Goal: Information Seeking & Learning: Learn about a topic

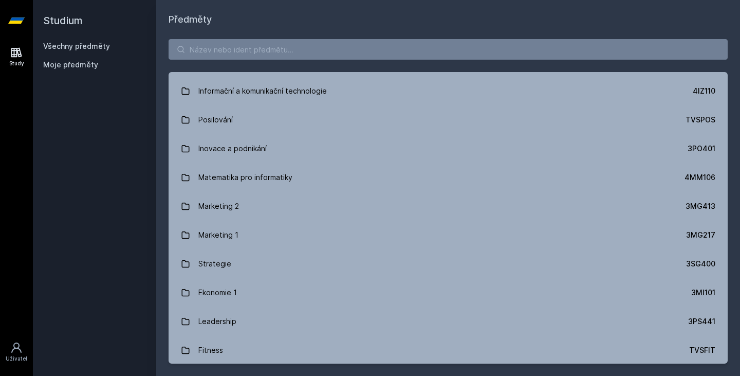
scroll to position [703, 0]
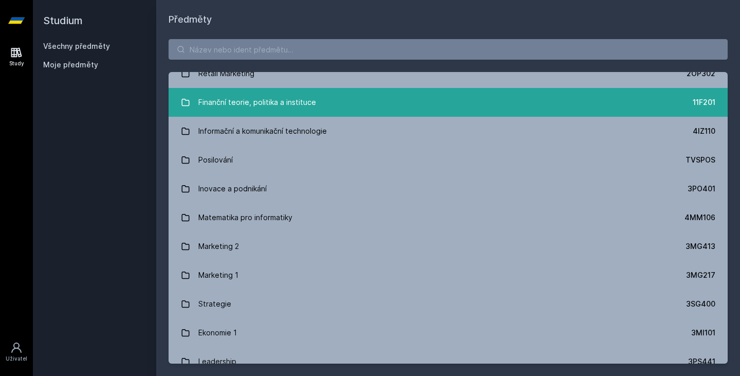
click at [332, 101] on link "Finanční teorie, politika a instituce 11F201" at bounding box center [448, 102] width 559 height 29
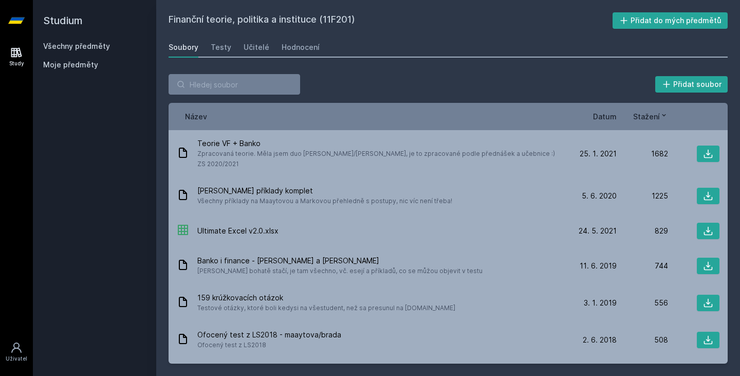
click at [606, 116] on span "Datum" at bounding box center [605, 116] width 24 height 11
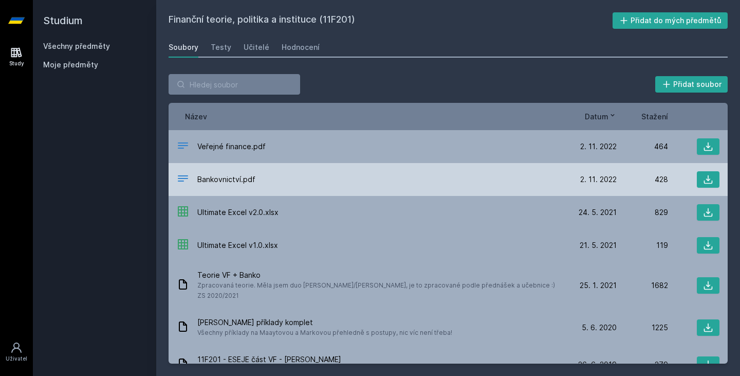
click at [352, 180] on div "Bankovnictví.pdf" at bounding box center [371, 179] width 388 height 15
click at [178, 178] on icon at bounding box center [183, 178] width 12 height 12
click at [697, 177] on button at bounding box center [708, 179] width 23 height 16
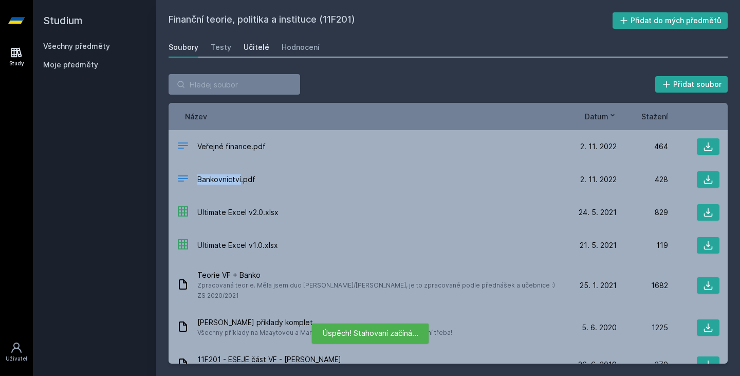
click at [258, 49] on div "Učitelé" at bounding box center [257, 47] width 26 height 10
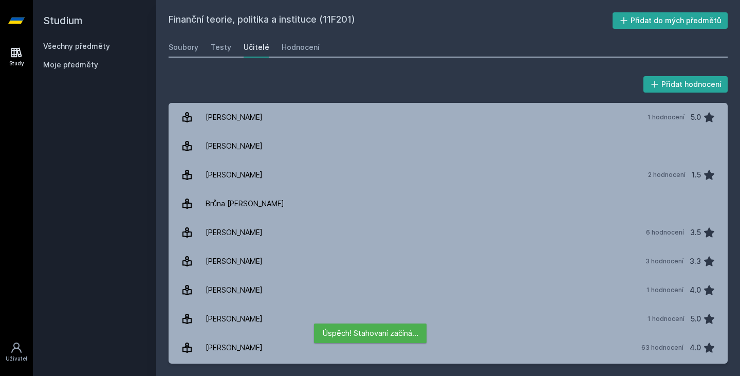
click at [232, 52] on div "Soubory Testy Učitelé Hodnocení" at bounding box center [448, 47] width 559 height 21
click at [222, 49] on div "Testy" at bounding box center [221, 47] width 21 height 10
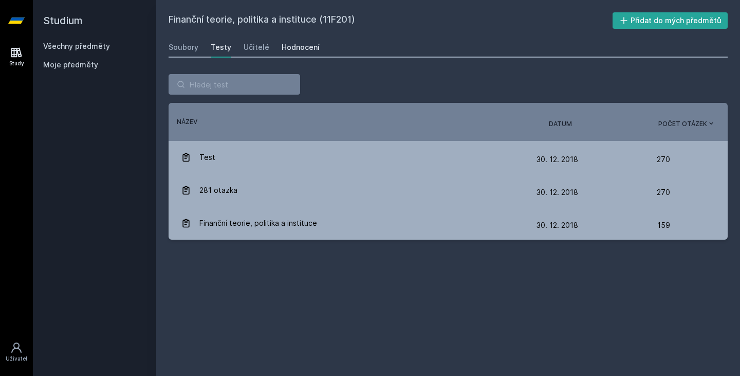
click at [306, 45] on div "Hodnocení" at bounding box center [301, 47] width 38 height 10
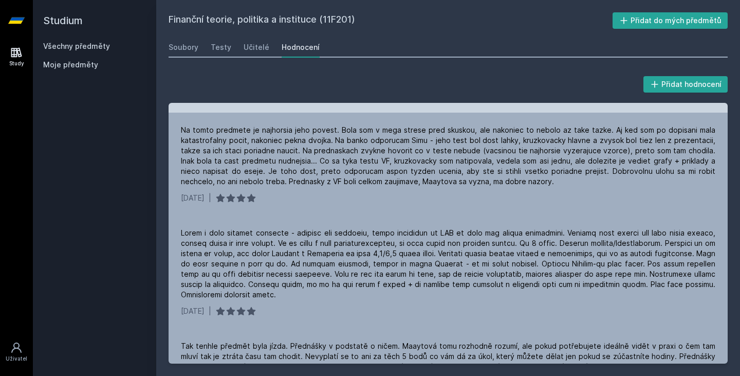
scroll to position [484, 0]
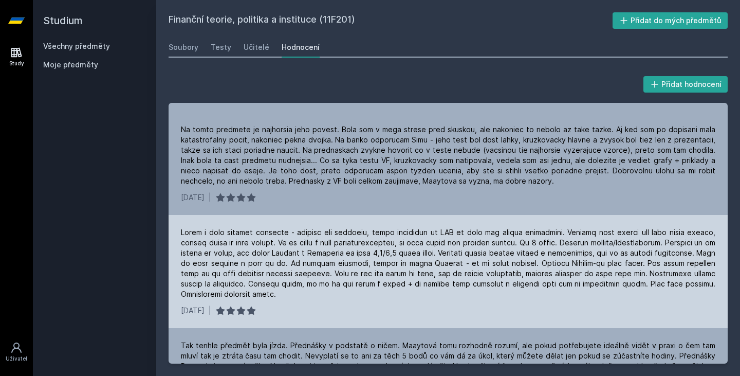
click at [340, 255] on div at bounding box center [448, 263] width 534 height 72
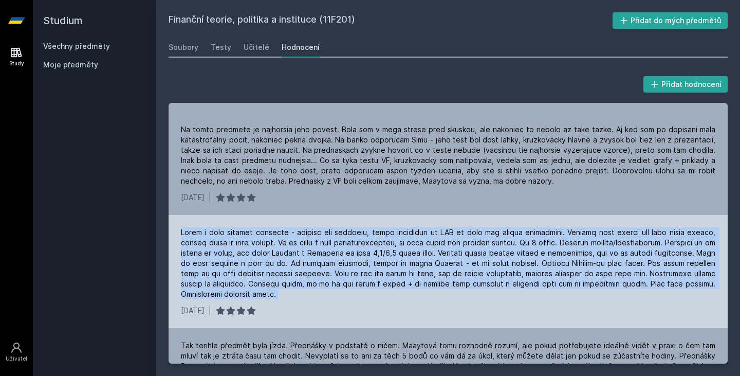
click at [340, 255] on div at bounding box center [448, 263] width 534 height 72
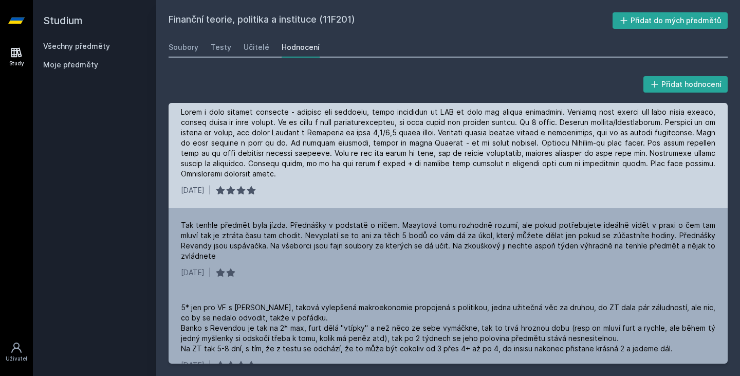
scroll to position [617, 0]
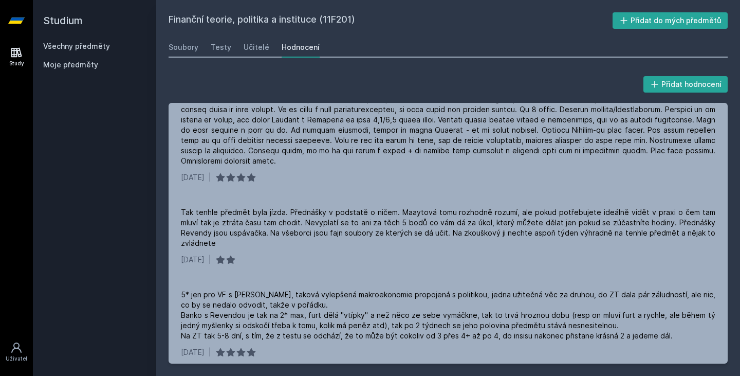
click at [334, 16] on h2 "Finanční teorie, politika a instituce (11F201)" at bounding box center [391, 20] width 444 height 16
copy h2 "11F201"
